Goal: Find specific page/section: Find specific page/section

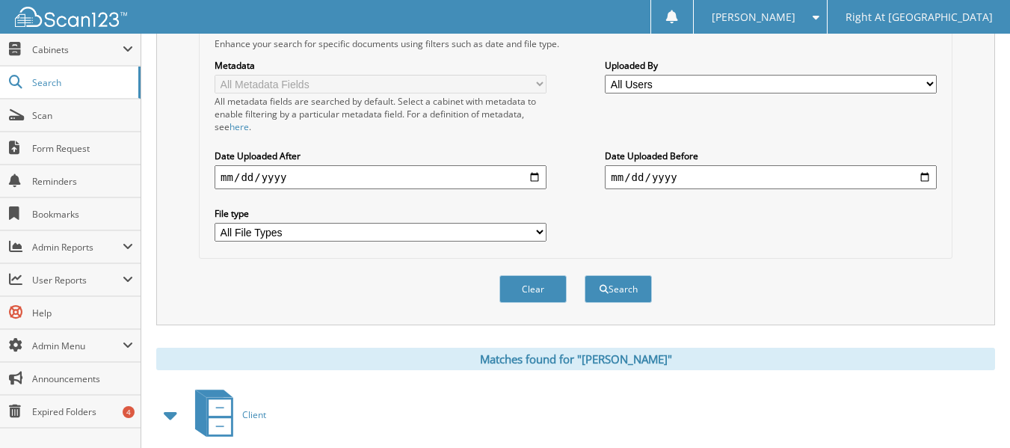
scroll to position [449, 0]
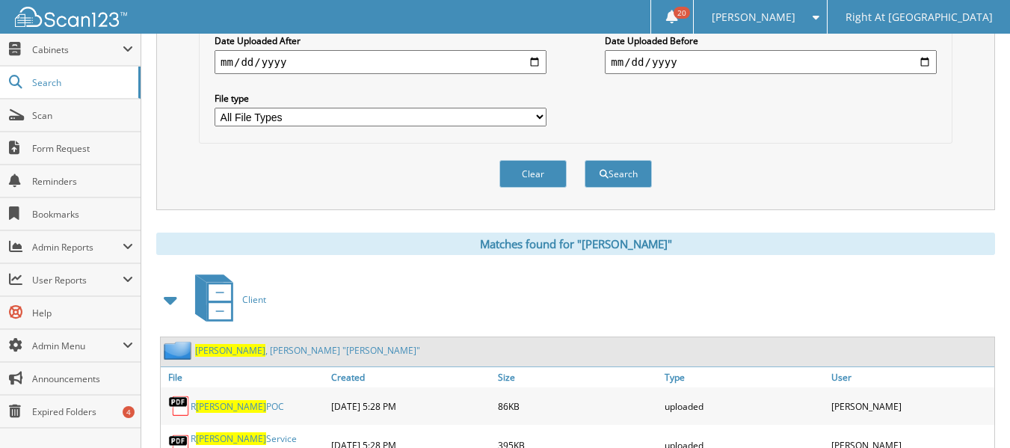
click at [225, 353] on link "Hecht , Robert "Emil"" at bounding box center [307, 350] width 225 height 13
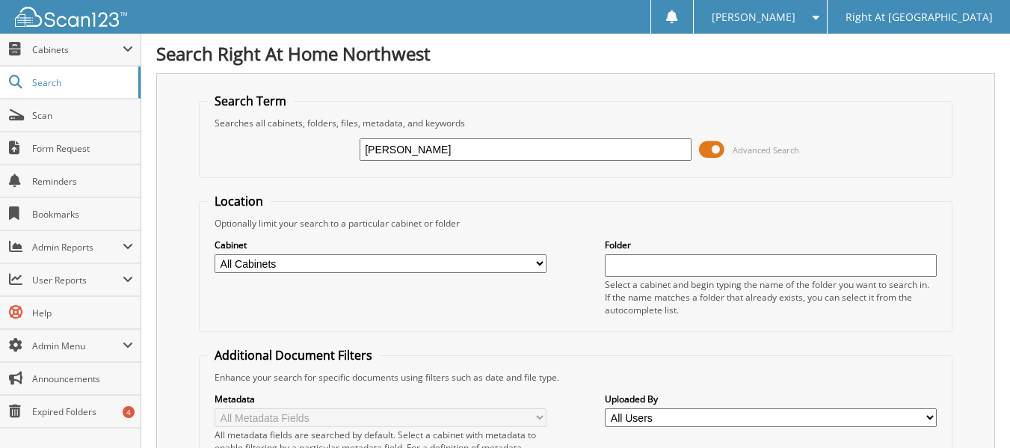
type input "[PERSON_NAME]"
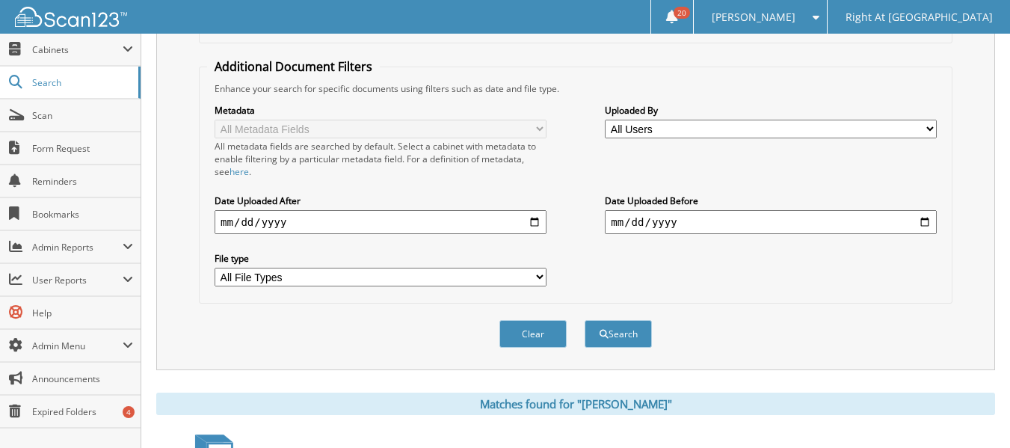
scroll to position [374, 0]
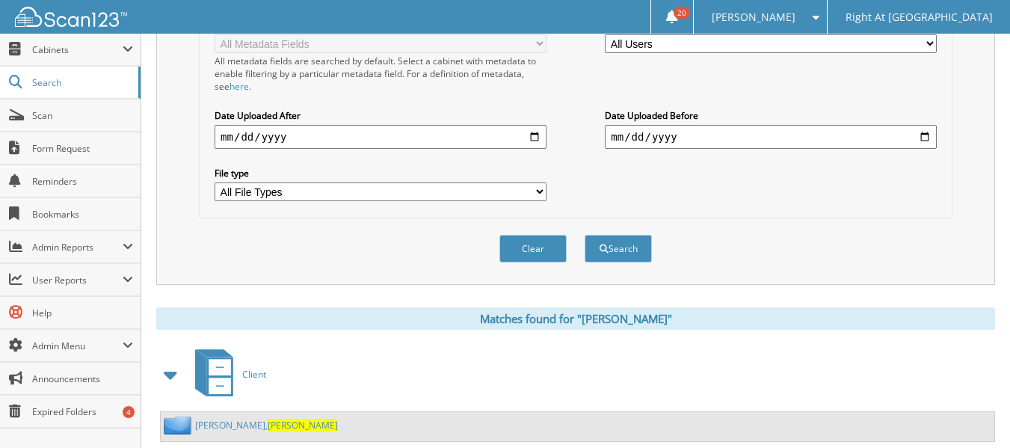
click at [218, 423] on link "Kuehle, Patsy" at bounding box center [266, 425] width 143 height 13
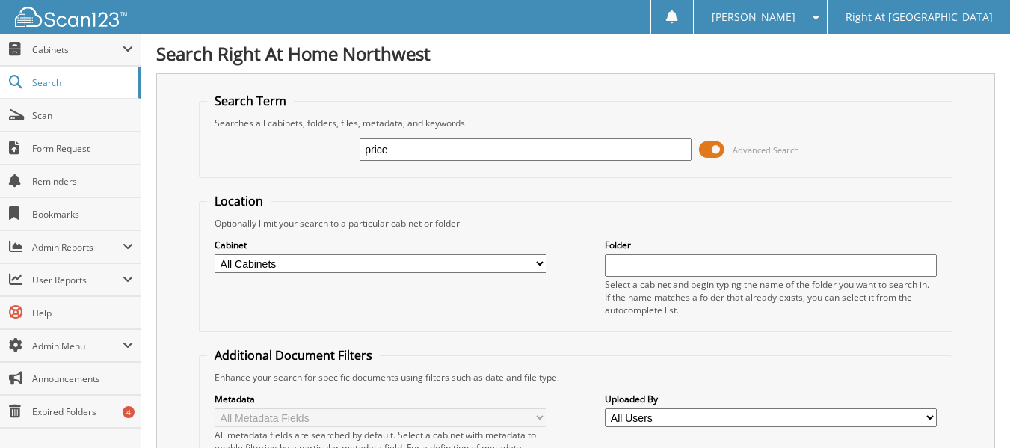
type input "price"
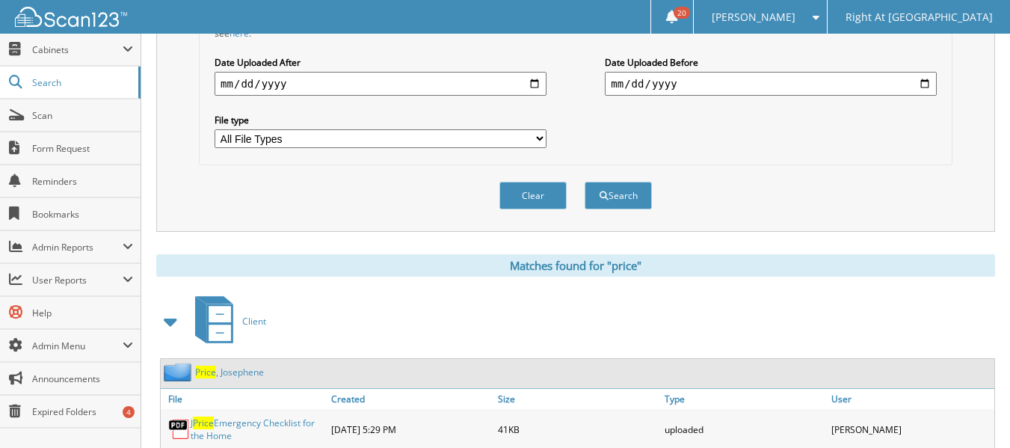
scroll to position [515, 0]
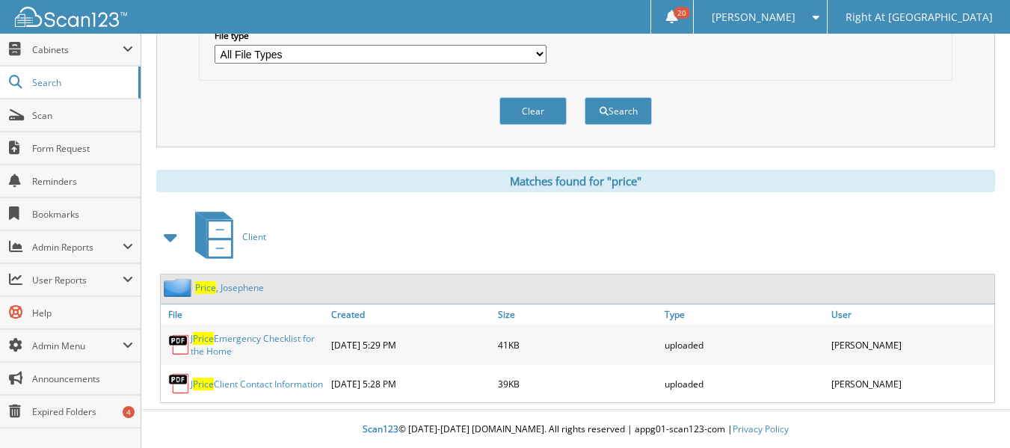
click at [224, 283] on link "Price , Josephene" at bounding box center [229, 287] width 69 height 13
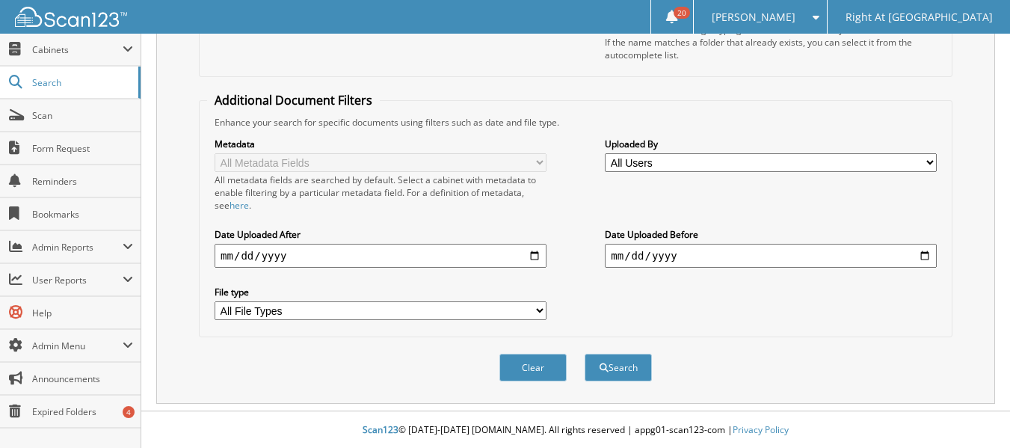
scroll to position [256, 0]
type input "[PERSON_NAME]"
click at [618, 375] on button "Search" at bounding box center [618, 367] width 67 height 28
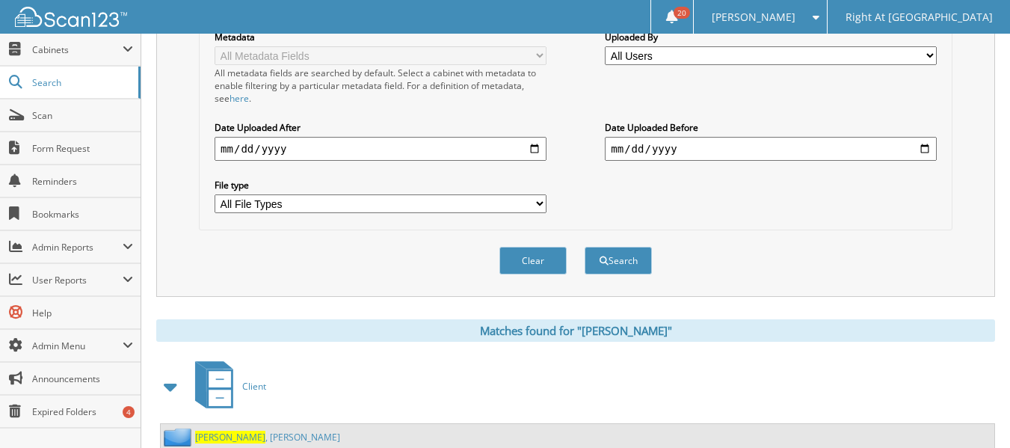
scroll to position [413, 0]
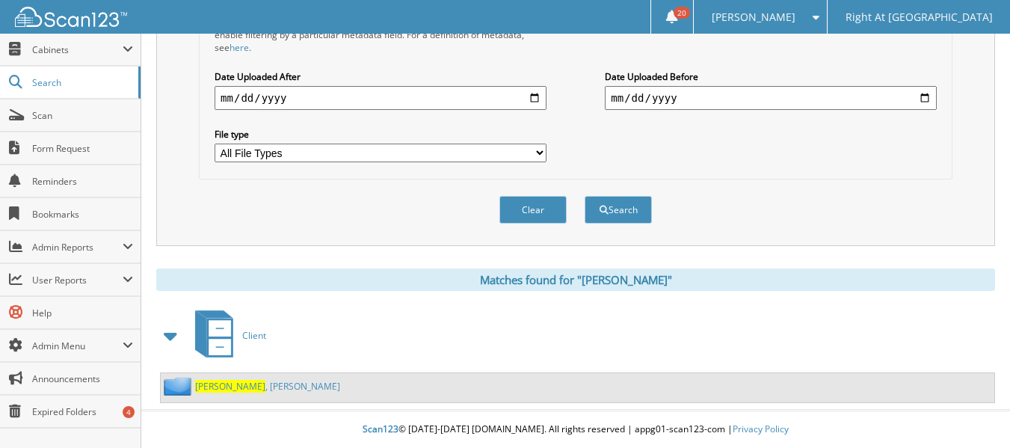
click at [219, 384] on span "[PERSON_NAME]" at bounding box center [230, 386] width 70 height 13
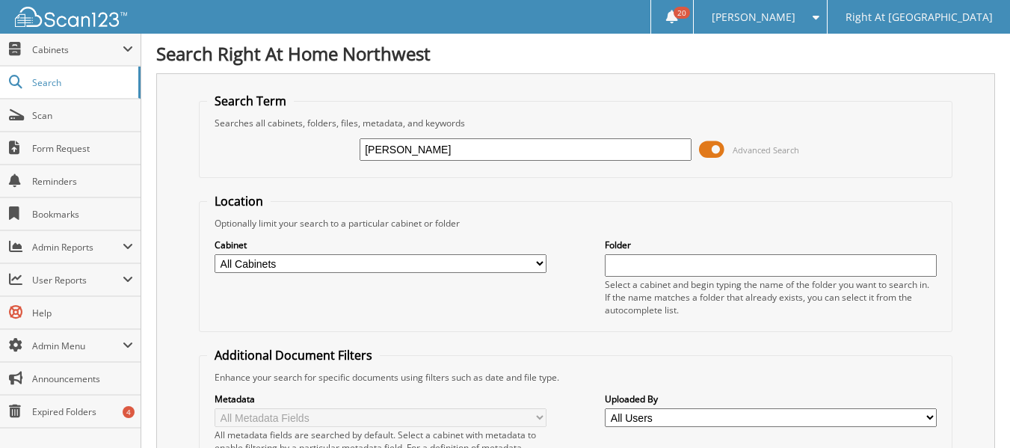
type input "[PERSON_NAME]"
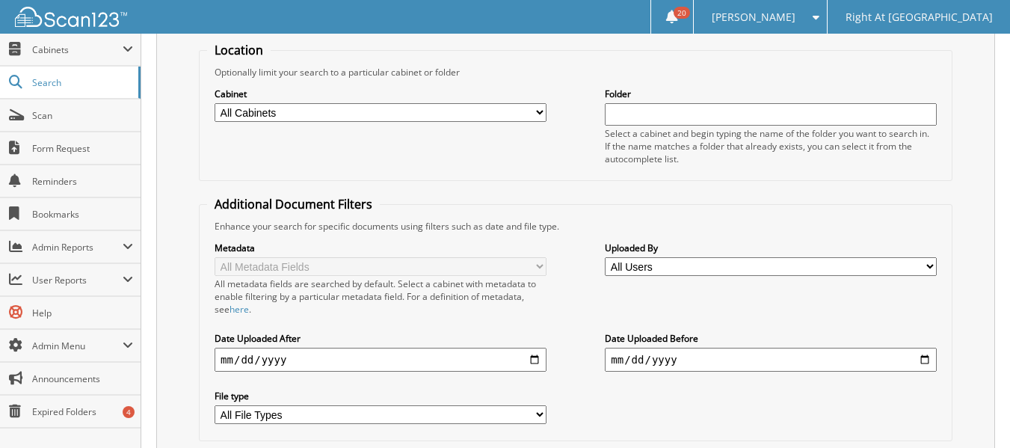
scroll to position [748, 0]
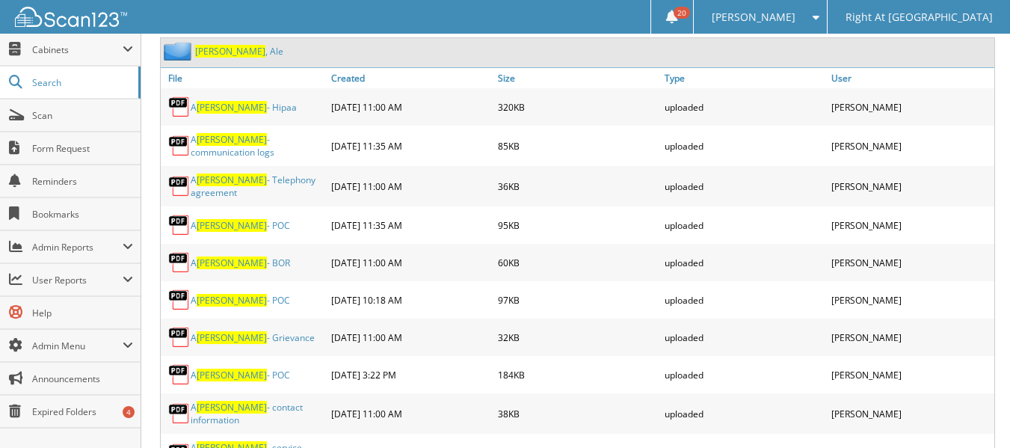
click at [225, 53] on span "Anzalone" at bounding box center [230, 51] width 70 height 13
